Goal: Transaction & Acquisition: Download file/media

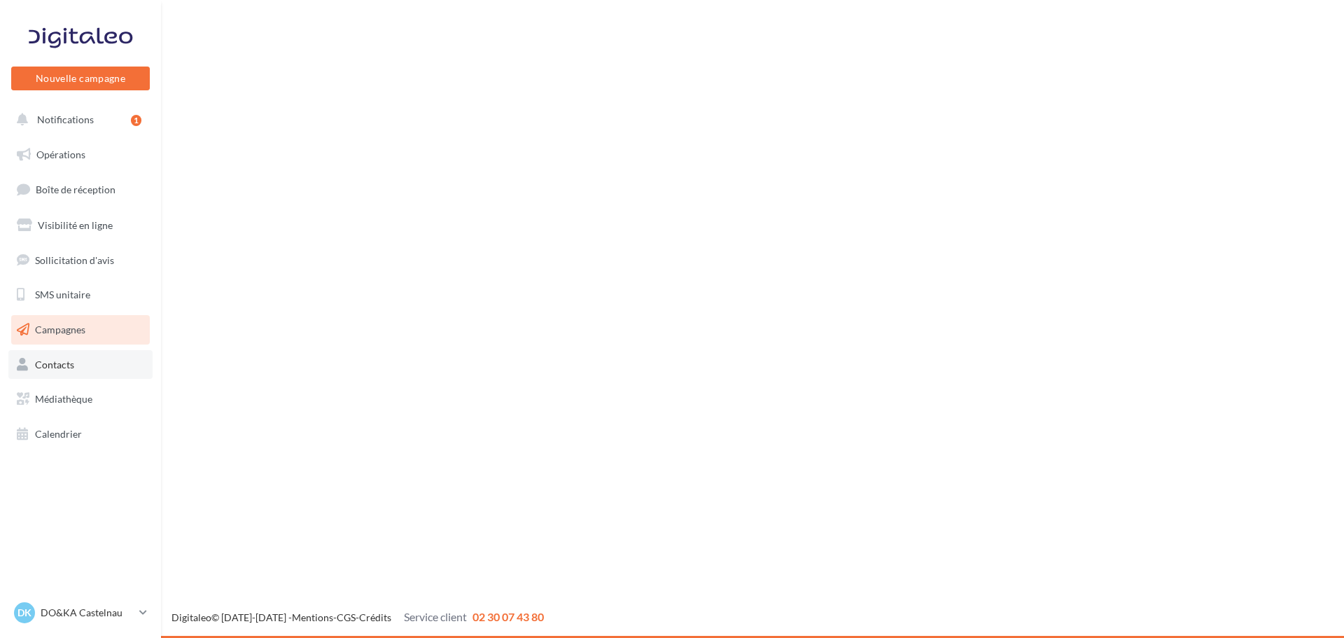
click at [62, 361] on span "Contacts" at bounding box center [54, 364] width 39 height 12
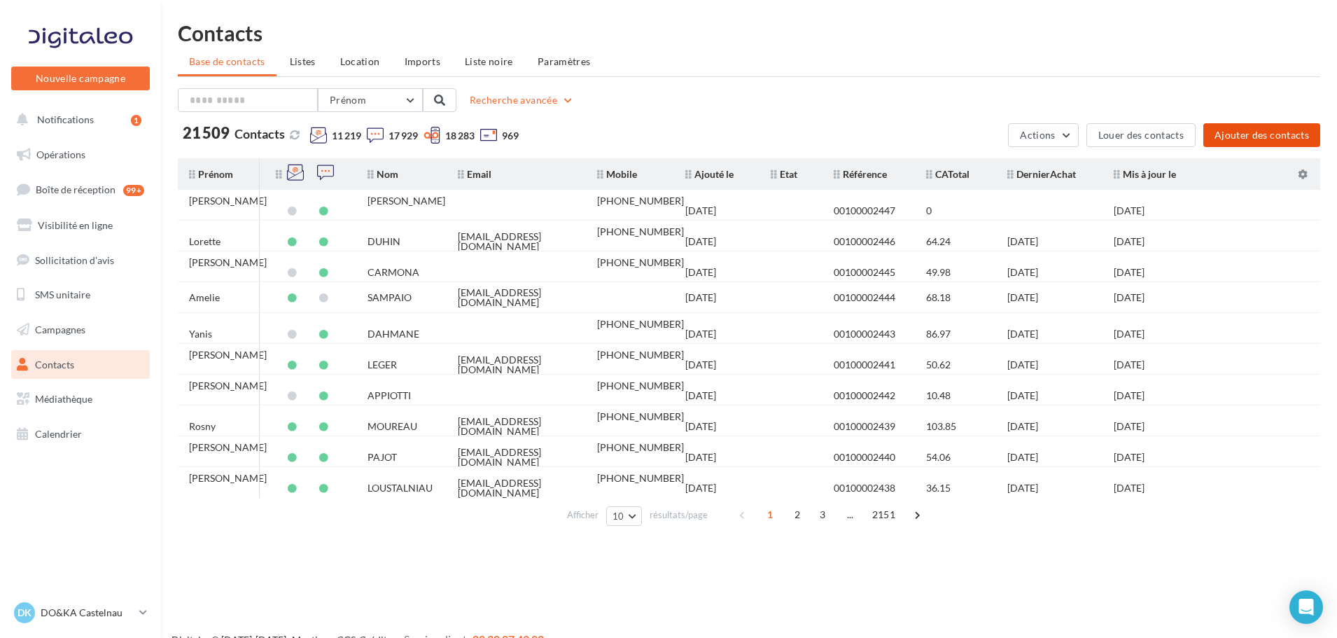
click at [1265, 131] on button "Ajouter des contacts" at bounding box center [1261, 135] width 117 height 24
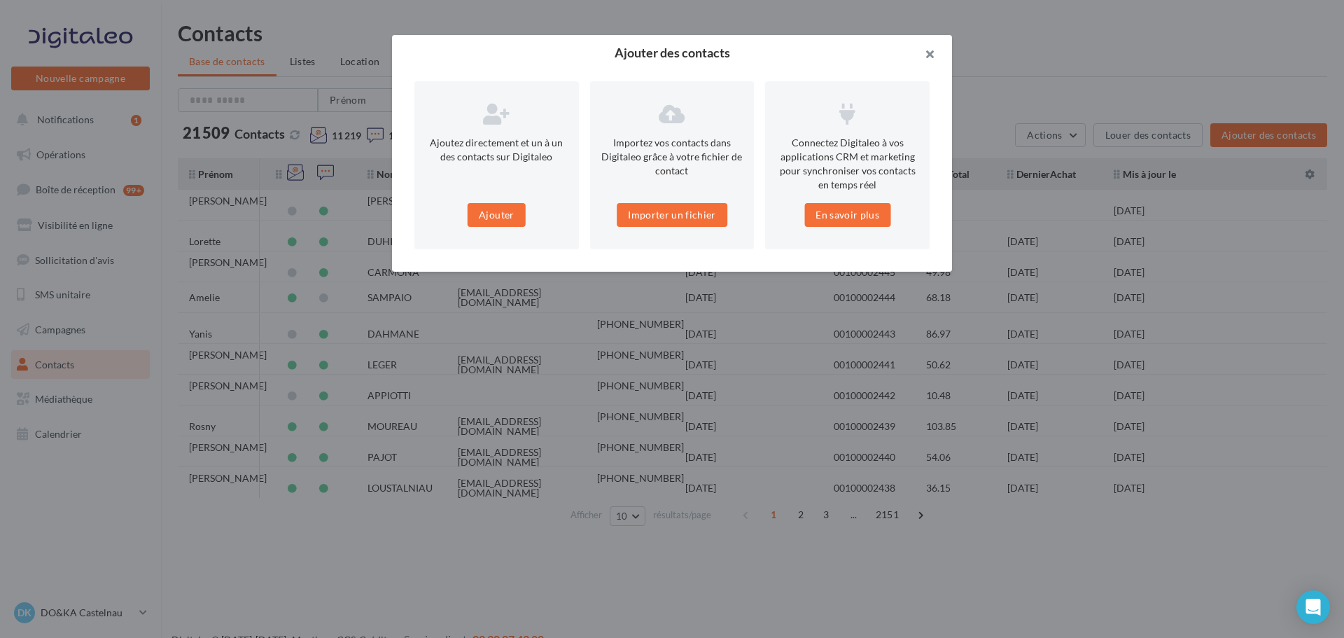
click at [926, 57] on button "button" at bounding box center [924, 56] width 56 height 42
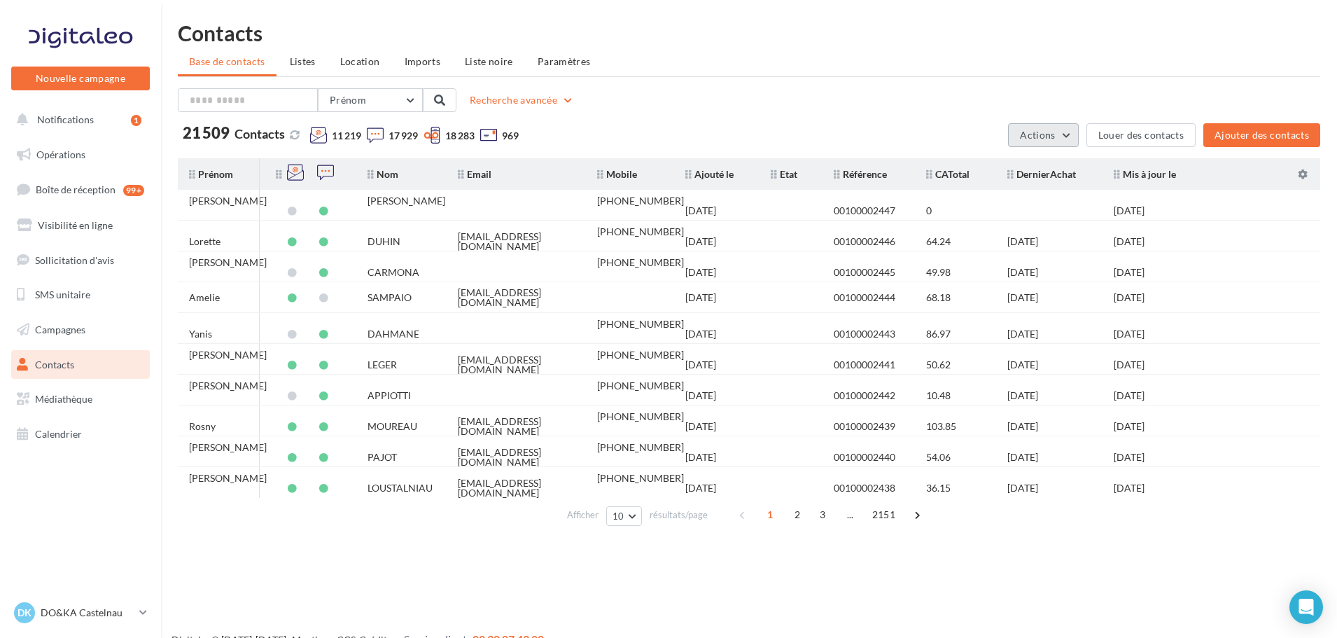
click at [1050, 138] on span "Actions" at bounding box center [1037, 135] width 35 height 12
click at [1036, 177] on button "Exporter la base" at bounding box center [1009, 168] width 140 height 36
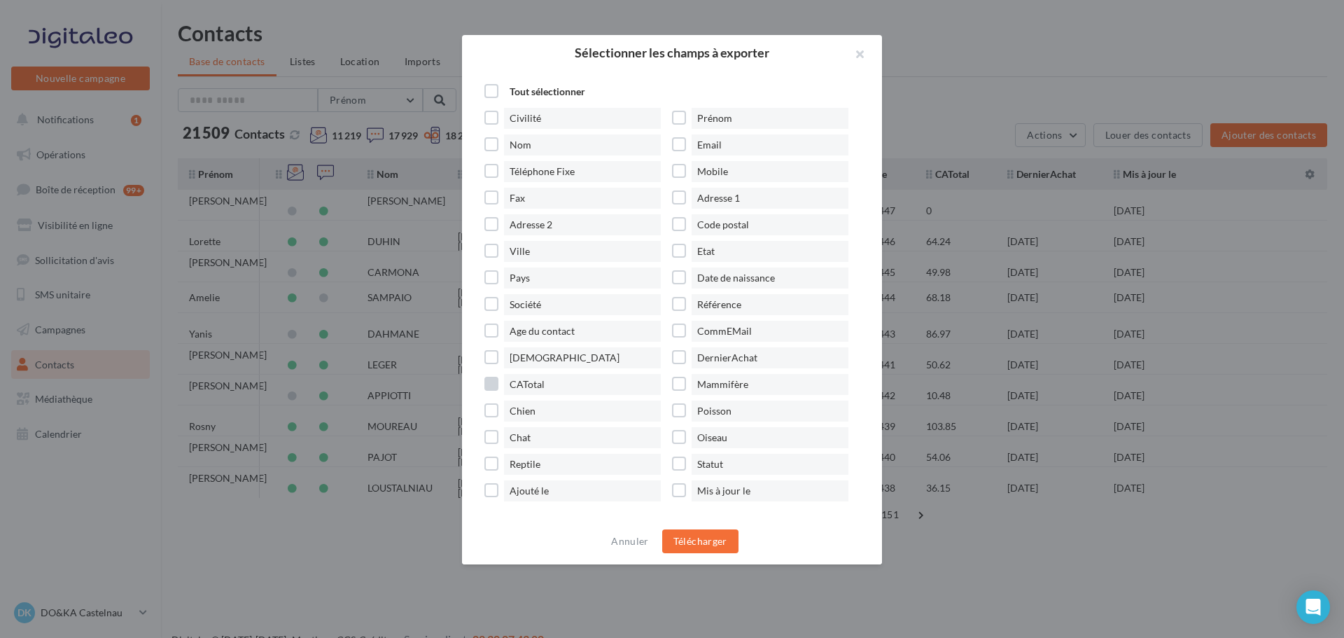
click at [491, 385] on label "CATotal" at bounding box center [578, 384] width 188 height 21
click at [678, 358] on label "DernierAchat" at bounding box center [766, 357] width 188 height 21
click at [675, 300] on label "Référence" at bounding box center [766, 304] width 188 height 21
click at [675, 244] on label "Etat" at bounding box center [766, 251] width 188 height 21
click at [682, 535] on button "Télécharger" at bounding box center [700, 541] width 76 height 24
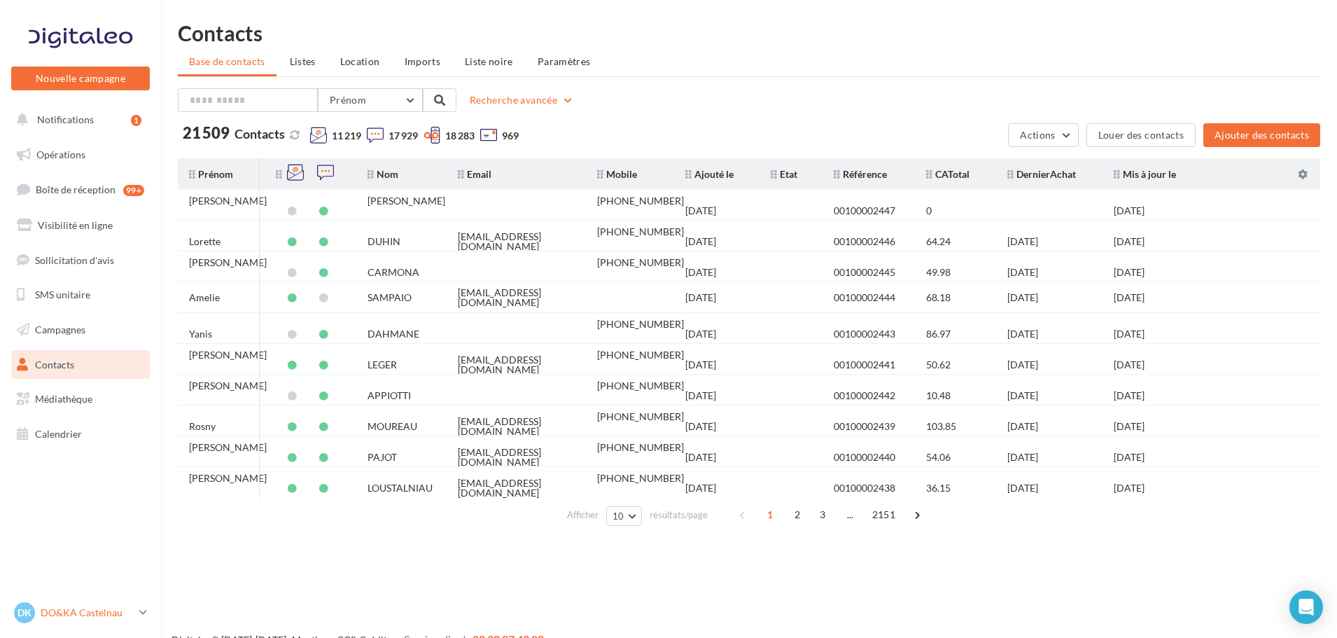
click at [140, 605] on link "DK DO&KA Castelnau [EMAIL_ADDRESS][DOMAIN_NAME]" at bounding box center [80, 612] width 139 height 27
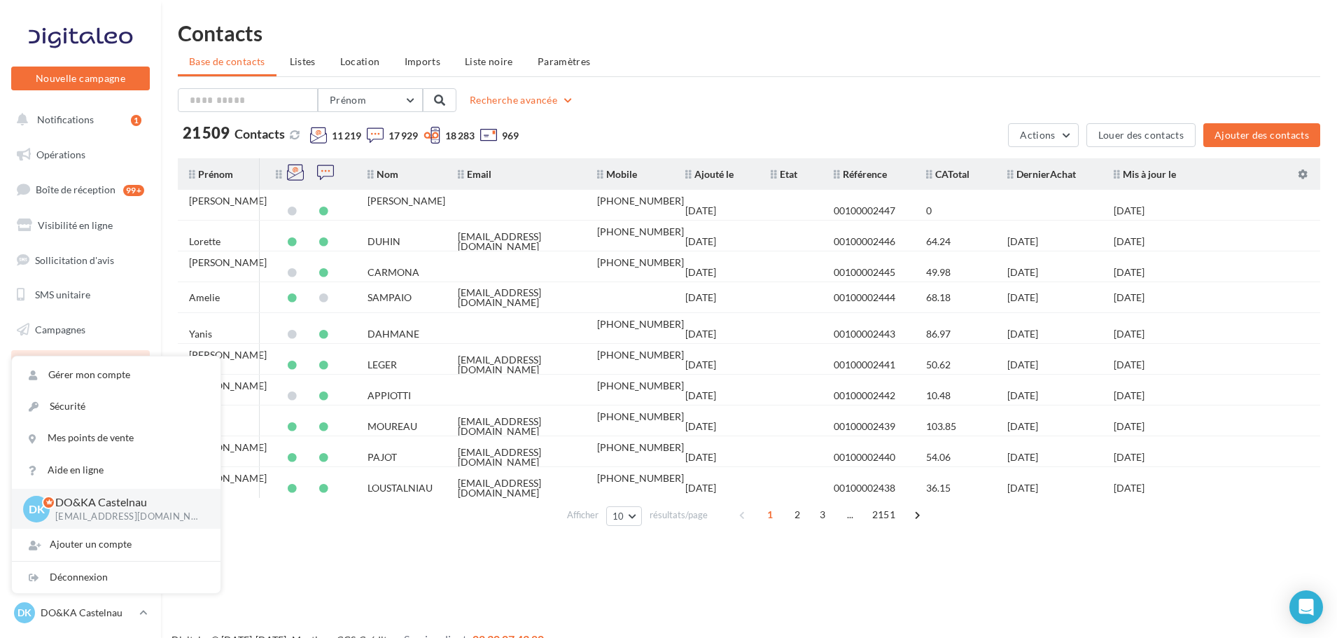
click at [1064, 150] on div "Prénom Prénom Nom Email Mobile Téléphone Fixe Recherche avancée 21 509 Contacts…" at bounding box center [749, 309] width 1142 height 443
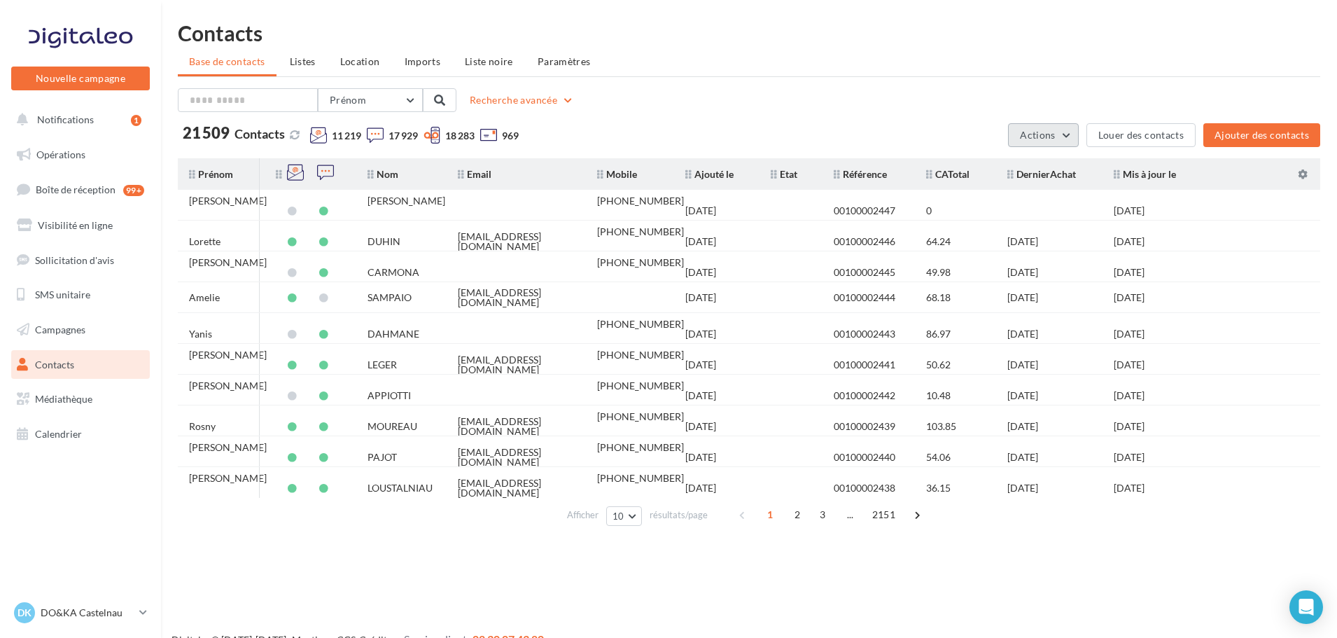
click at [1069, 141] on button "Actions" at bounding box center [1043, 135] width 70 height 24
click at [1025, 164] on button "Exporter la base" at bounding box center [1009, 168] width 140 height 36
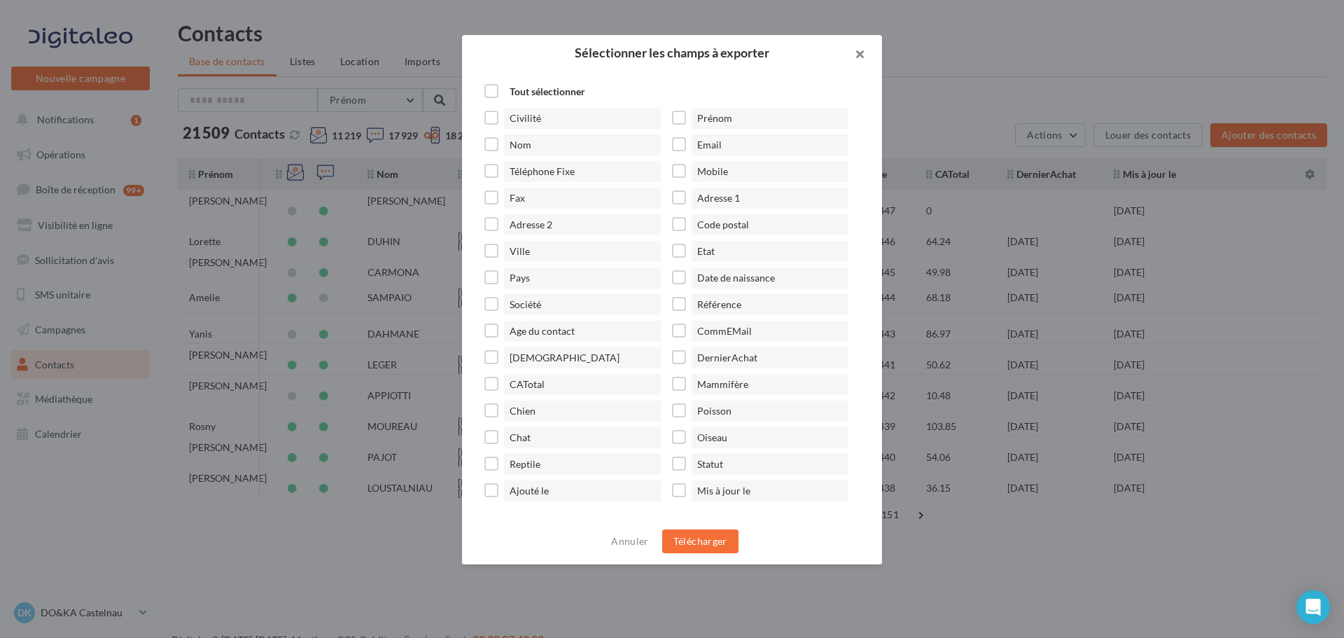
click at [856, 57] on button "button" at bounding box center [854, 56] width 56 height 42
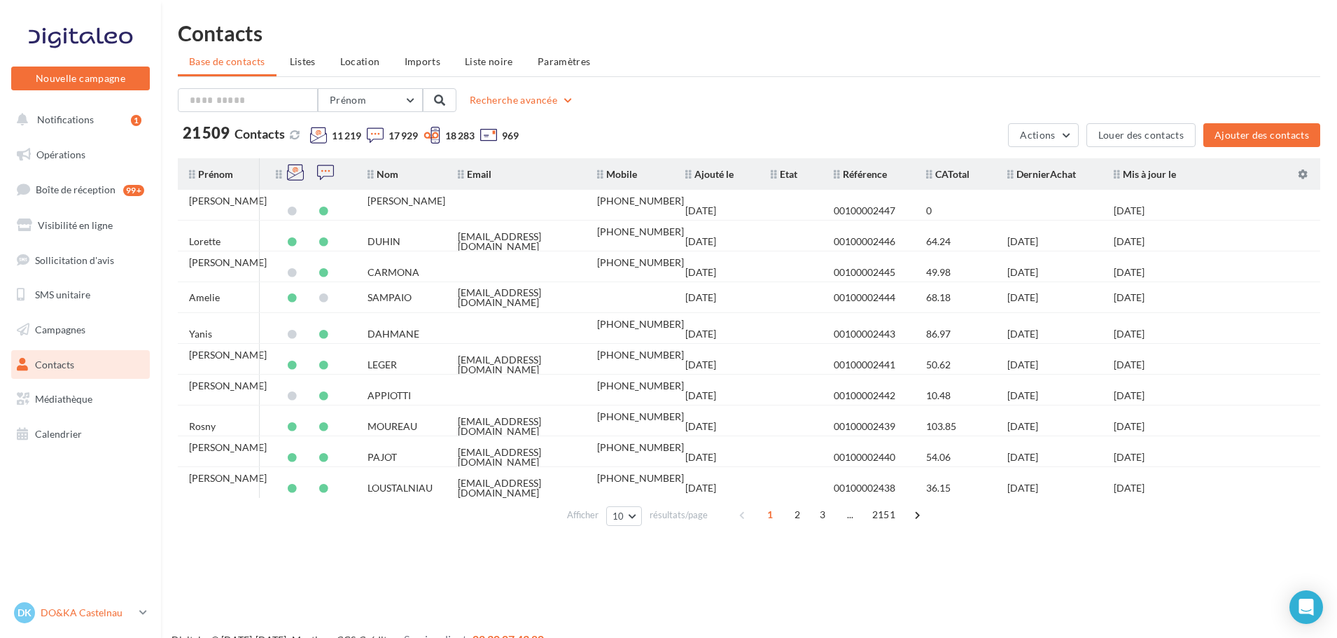
click at [141, 604] on link "DK DO&KA Castelnau [EMAIL_ADDRESS][DOMAIN_NAME]" at bounding box center [80, 612] width 139 height 27
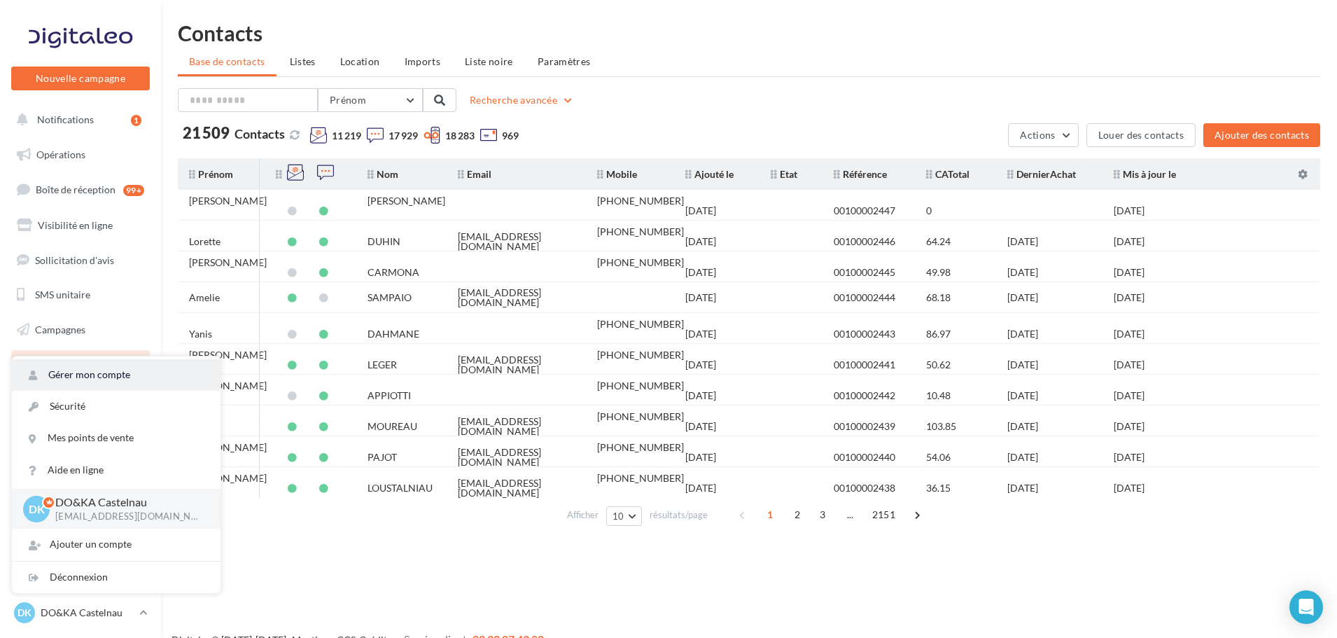
click at [131, 377] on link "Gérer mon compte" at bounding box center [116, 374] width 209 height 31
